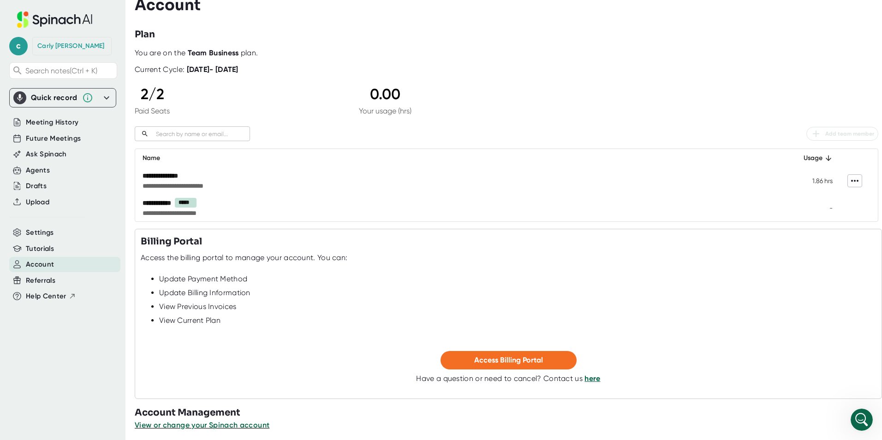
scroll to position [16, 0]
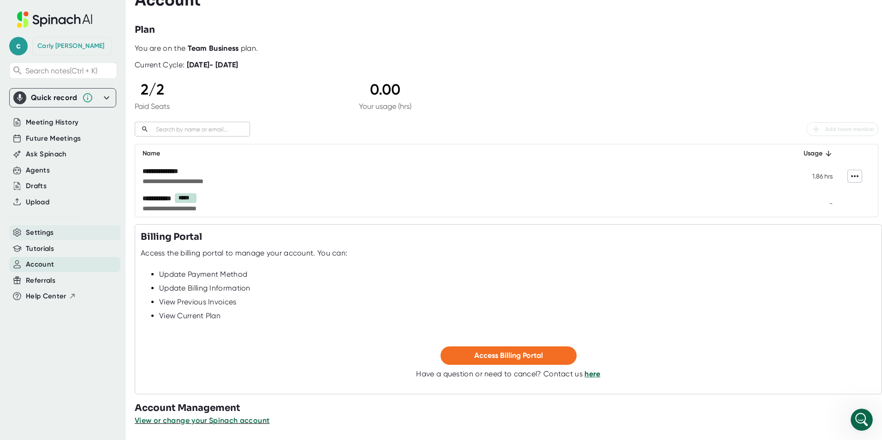
click at [22, 233] on div "Settings" at bounding box center [64, 232] width 111 height 15
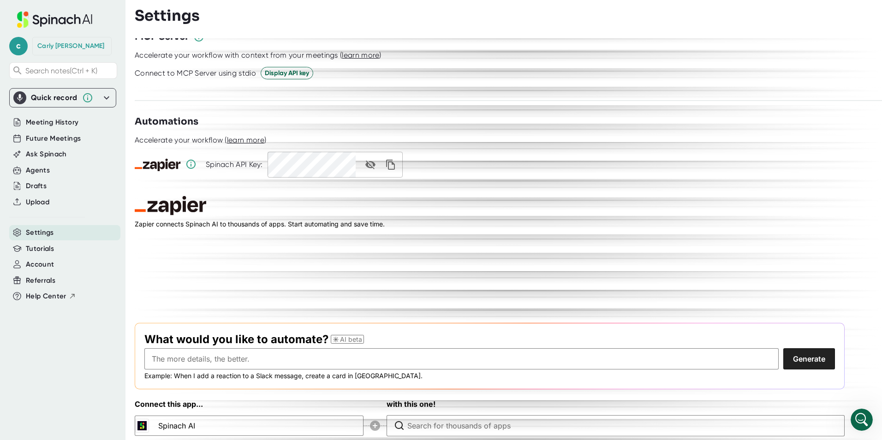
scroll to position [1301, 0]
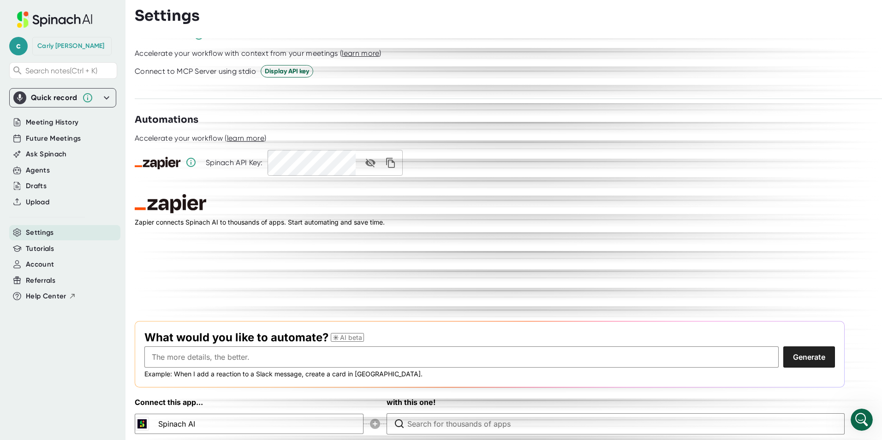
click at [113, 97] on div "Quick record Include tab audio Start Recording" at bounding box center [62, 97] width 107 height 19
click at [44, 48] on div "[PERSON_NAME]" at bounding box center [70, 46] width 67 height 8
click at [19, 42] on span "c" at bounding box center [18, 46] width 18 height 18
click at [82, 35] on div at bounding box center [441, 220] width 882 height 440
